Goal: Find contact information: Obtain details needed to contact an individual or organization

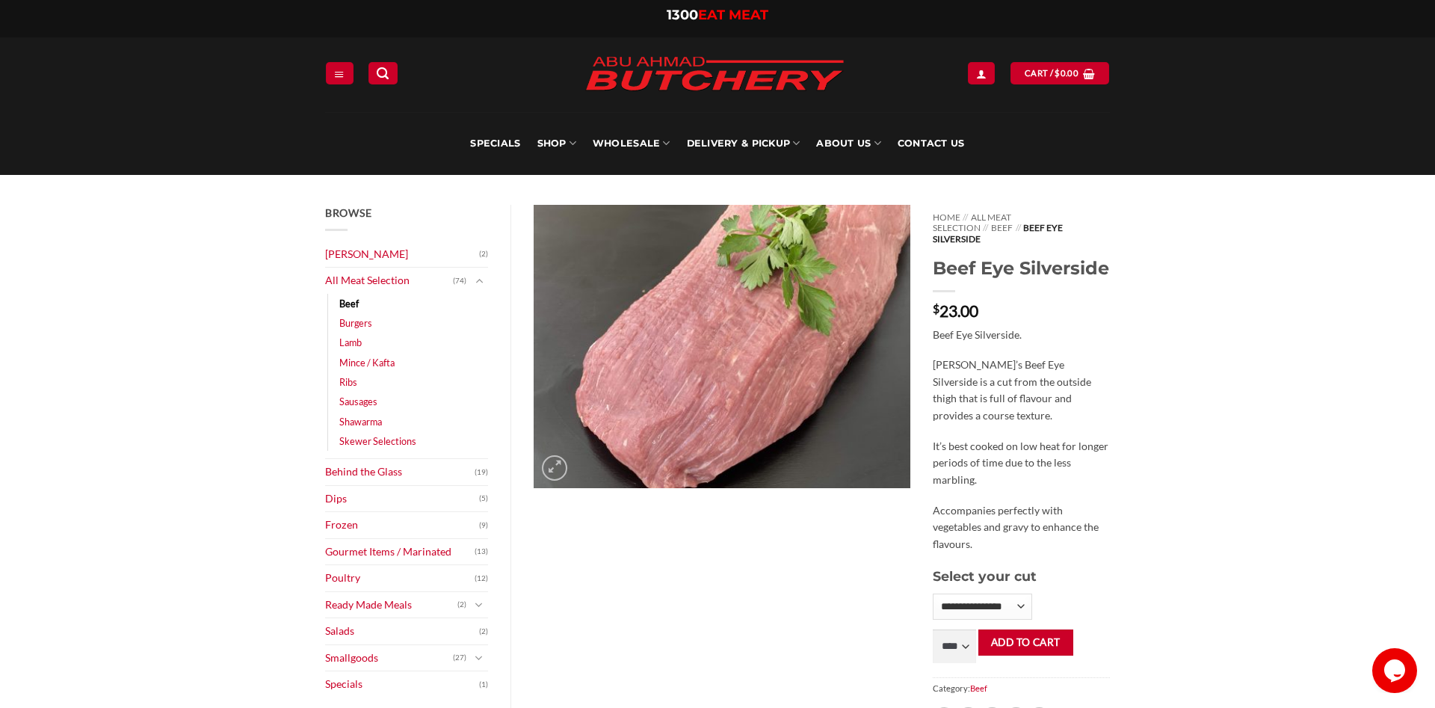
click at [609, 70] on img at bounding box center [714, 74] width 284 height 57
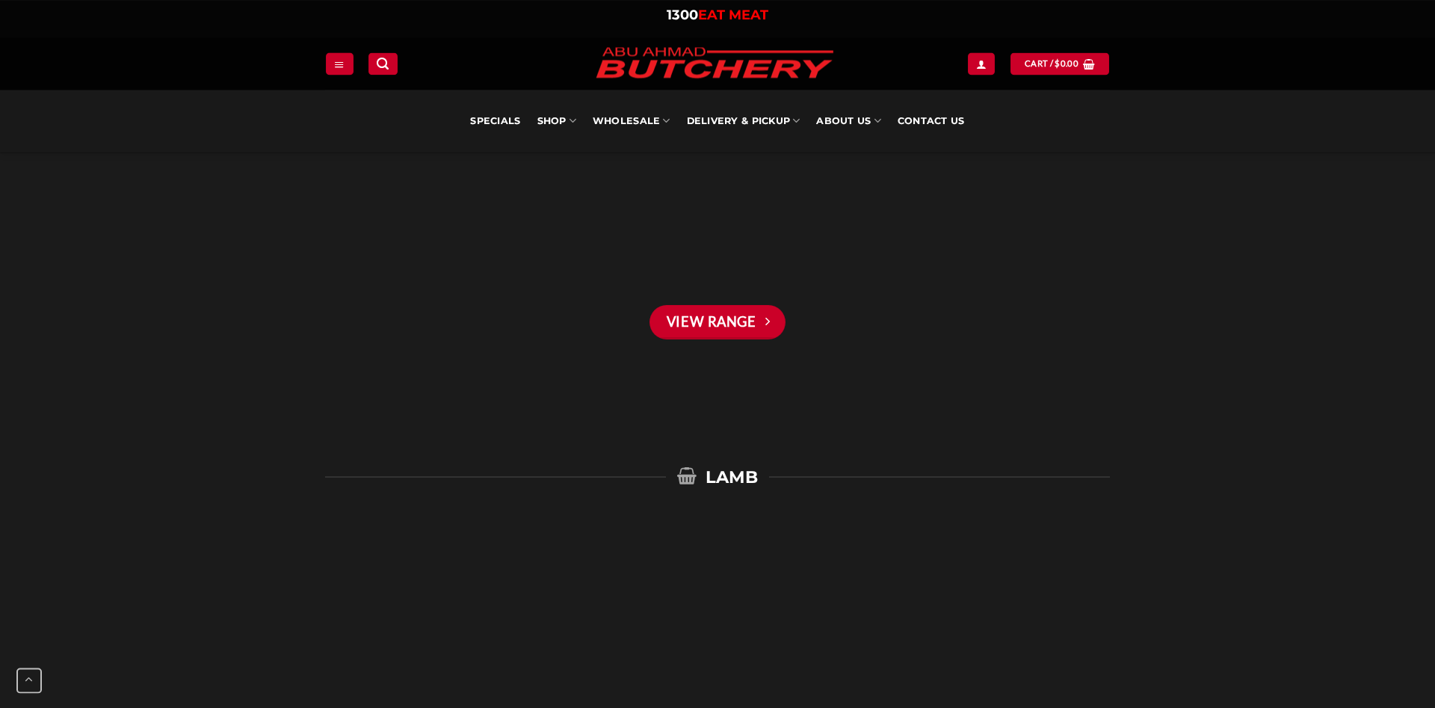
scroll to position [2210, 0]
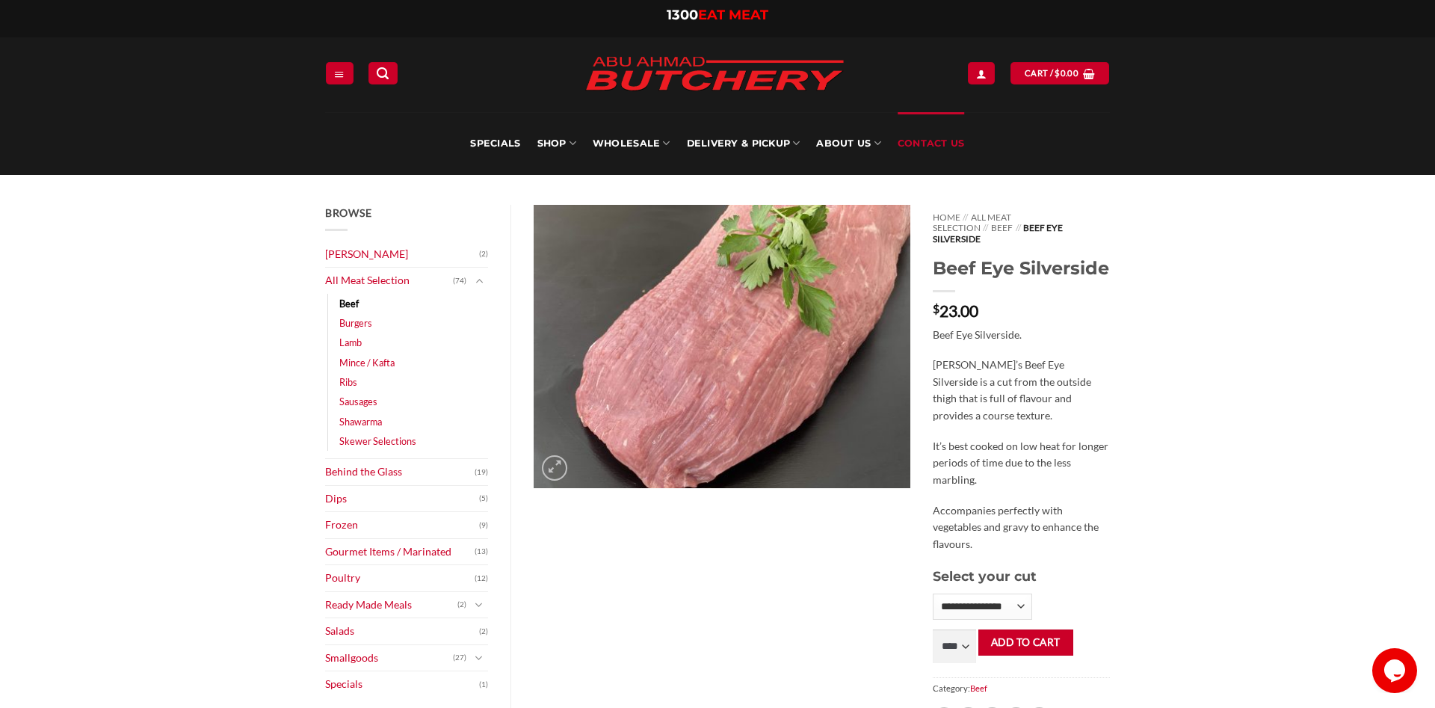
click at [947, 140] on link "Contact Us" at bounding box center [930, 143] width 67 height 63
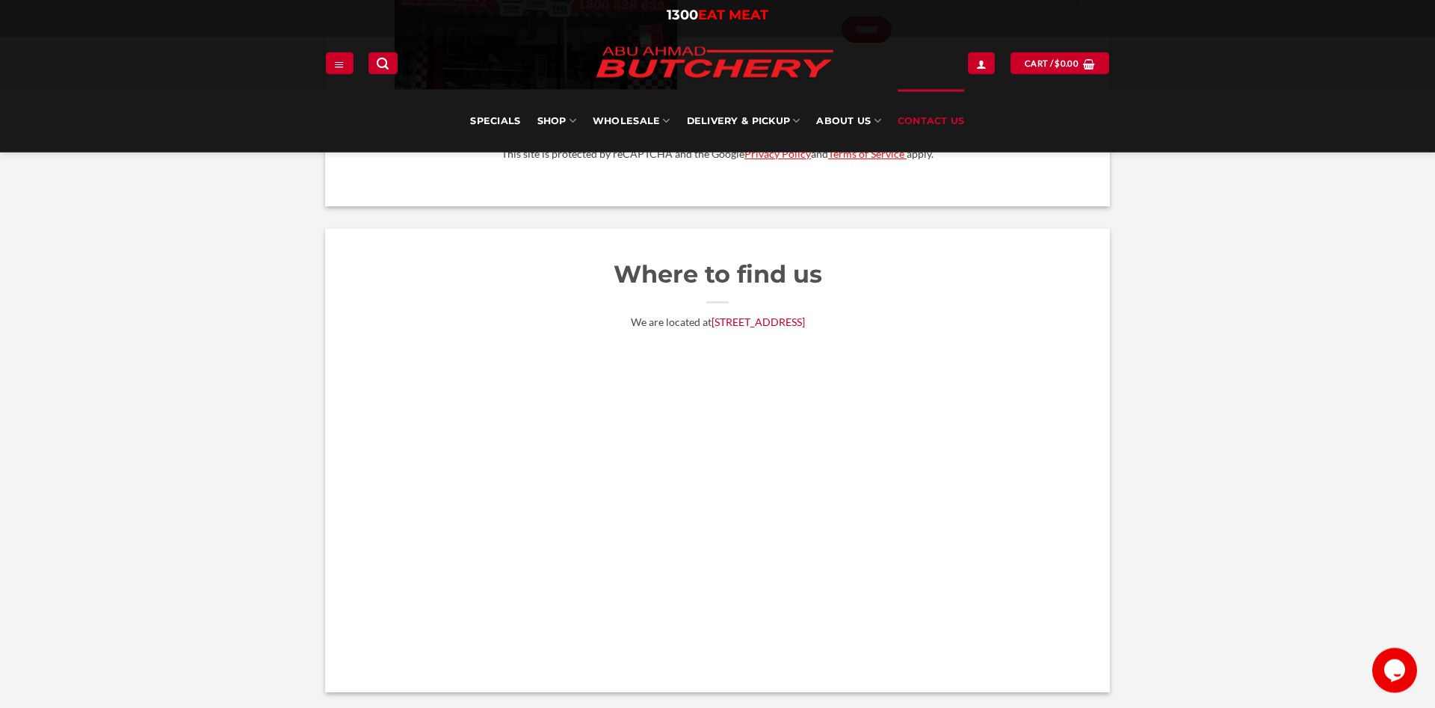
scroll to position [915, 0]
